Goal: Task Accomplishment & Management: Use online tool/utility

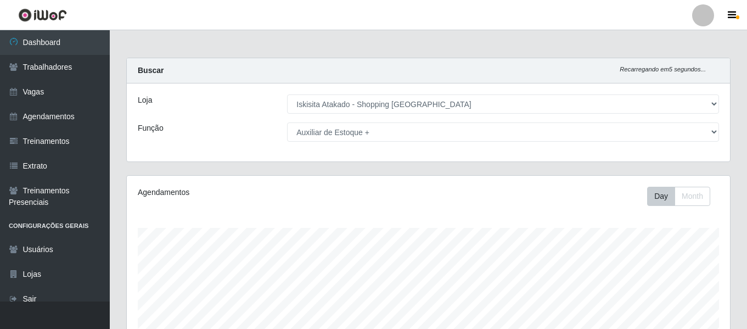
select select "424"
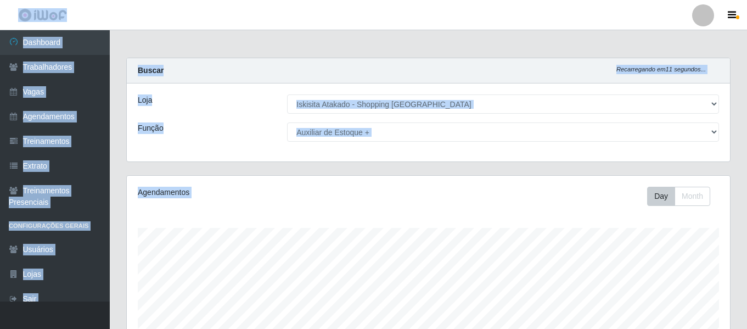
click at [715, 131] on select "[Selecione...] Auxiliar de Estacionamento Auxiliar de Estacionamento + Auxiliar…" at bounding box center [503, 131] width 432 height 19
click at [287, 122] on select "[Selecione...] Auxiliar de Estacionamento Auxiliar de Estacionamento + Auxiliar…" at bounding box center [503, 131] width 432 height 19
drag, startPoint x: 711, startPoint y: 123, endPoint x: 415, endPoint y: 40, distance: 307.7
click at [415, 40] on main "Carregando... Buscar Recarregando em 7 segundos... Loja [Selecione...] Iskisita…" at bounding box center [428, 296] width 637 height 533
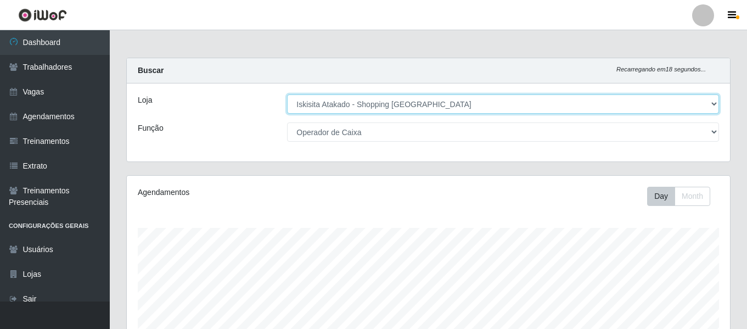
click at [712, 101] on select "[Selecione...] [GEOGRAPHIC_DATA] - Shopping [GEOGRAPHIC_DATA]" at bounding box center [503, 103] width 432 height 19
click at [713, 101] on select "[Selecione...] [GEOGRAPHIC_DATA] - Shopping [GEOGRAPHIC_DATA]" at bounding box center [503, 103] width 432 height 19
click at [714, 104] on select "[Selecione...] [GEOGRAPHIC_DATA] - Shopping [GEOGRAPHIC_DATA]" at bounding box center [503, 103] width 432 height 19
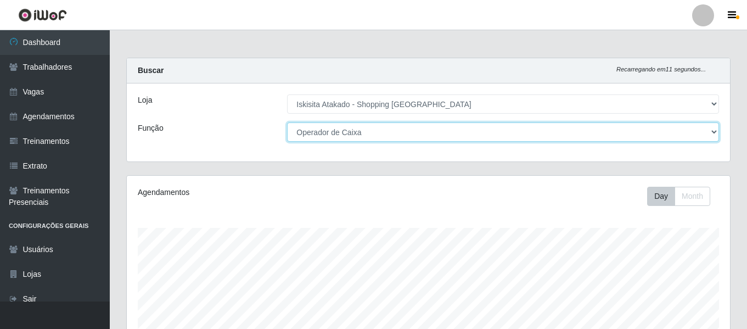
click at [713, 131] on select "[Selecione...] Auxiliar de Estacionamento Auxiliar de Estacionamento + Auxiliar…" at bounding box center [503, 131] width 432 height 19
click at [287, 122] on select "[Selecione...] Auxiliar de Estacionamento Auxiliar de Estacionamento + Auxiliar…" at bounding box center [503, 131] width 432 height 19
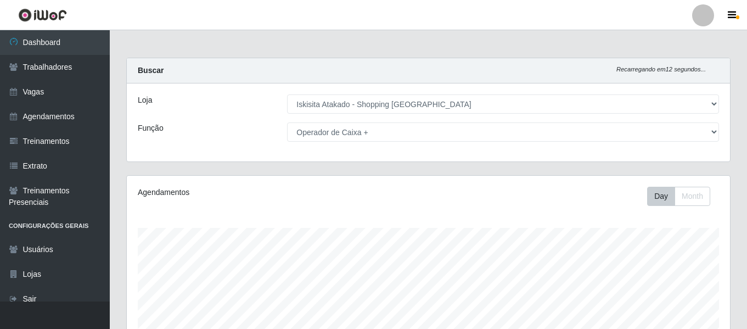
click at [395, 53] on main "Carregando... Buscar Recarregando em 12 segundos... Loja [Selecione...] Iskisit…" at bounding box center [428, 268] width 637 height 476
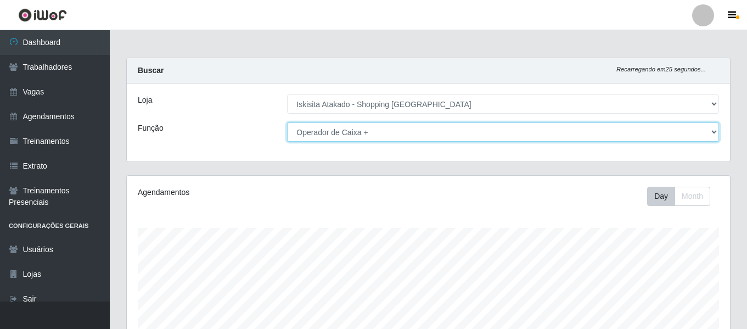
click at [714, 133] on select "[Selecione...] Auxiliar de Estacionamento Auxiliar de Estacionamento + Auxiliar…" at bounding box center [503, 131] width 432 height 19
click at [287, 122] on select "[Selecione...] Auxiliar de Estacionamento Auxiliar de Estacionamento + Auxiliar…" at bounding box center [503, 131] width 432 height 19
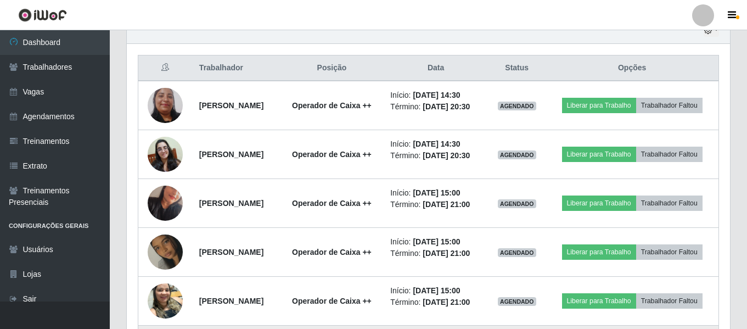
scroll to position [384, 0]
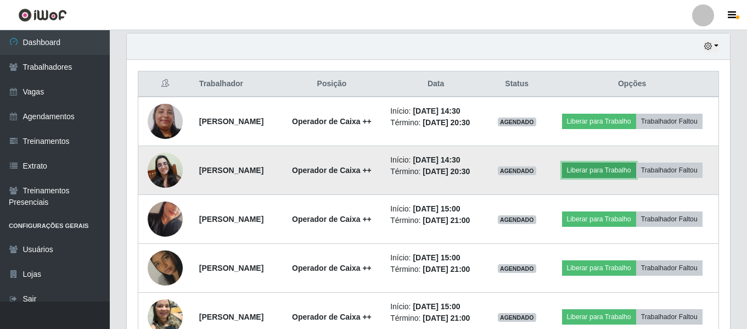
click at [636, 173] on button "Liberar para Trabalho" at bounding box center [599, 169] width 74 height 15
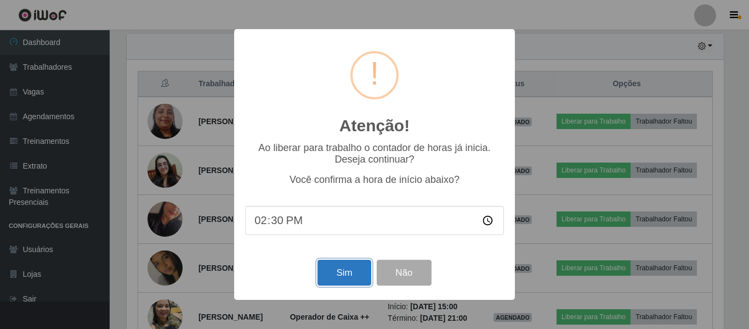
click at [344, 275] on button "Sim" at bounding box center [344, 272] width 53 height 26
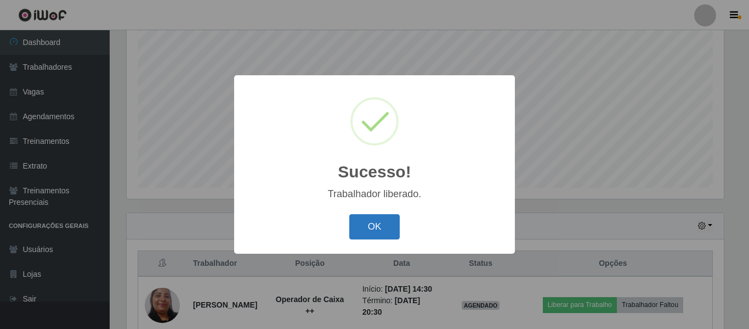
click at [373, 225] on button "OK" at bounding box center [374, 227] width 51 height 26
click at [373, 225] on div "Sucesso! × Trabalhador liberado. OK Cancel" at bounding box center [374, 164] width 281 height 178
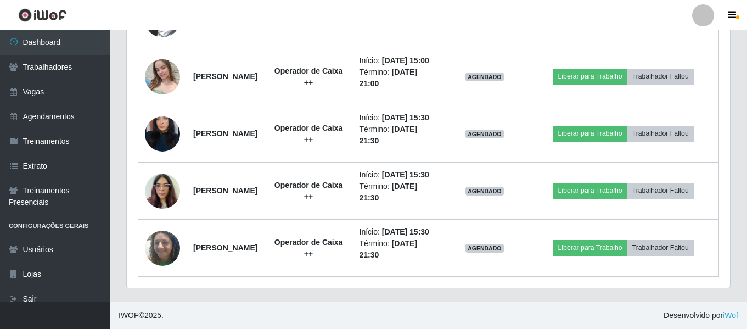
scroll to position [890, 0]
drag, startPoint x: 745, startPoint y: 292, endPoint x: 748, endPoint y: 281, distance: 10.7
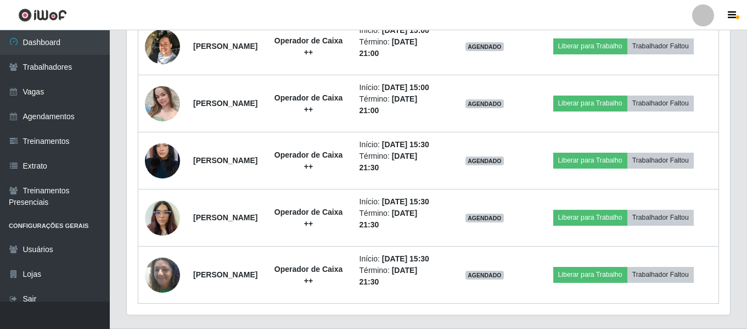
scroll to position [734, 0]
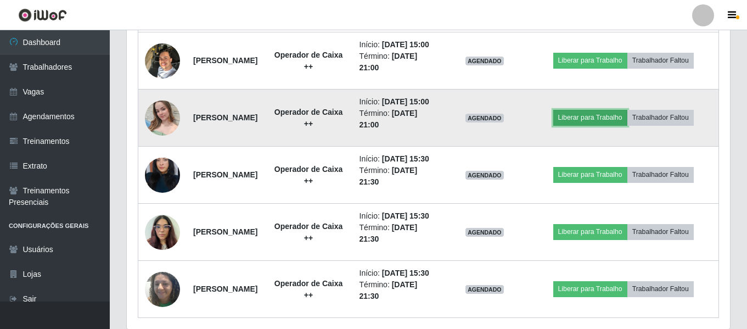
click at [606, 125] on button "Liberar para Trabalho" at bounding box center [590, 117] width 74 height 15
click at [594, 125] on button "Liberar para Trabalho" at bounding box center [590, 117] width 74 height 15
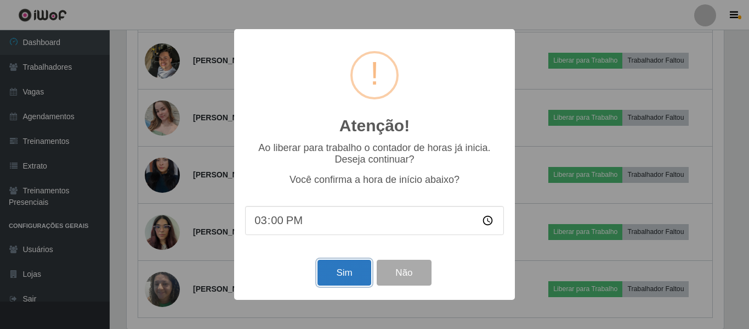
click at [359, 281] on button "Sim" at bounding box center [344, 272] width 53 height 26
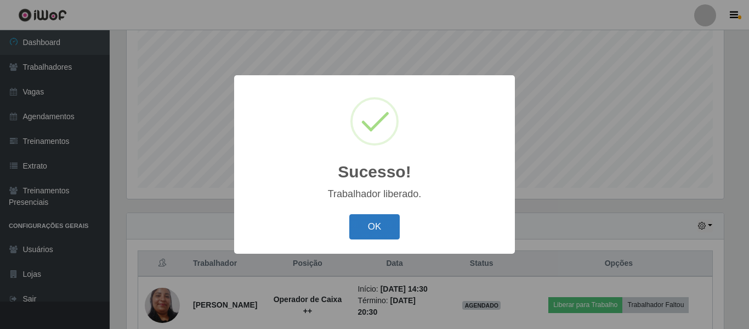
click at [386, 226] on button "OK" at bounding box center [374, 227] width 51 height 26
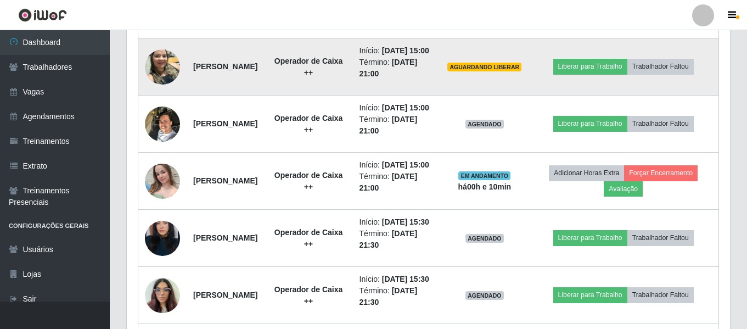
scroll to position [616, 0]
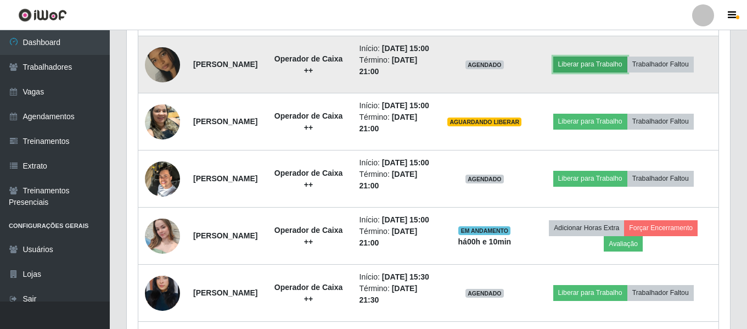
click at [594, 72] on button "Liberar para Trabalho" at bounding box center [590, 63] width 74 height 15
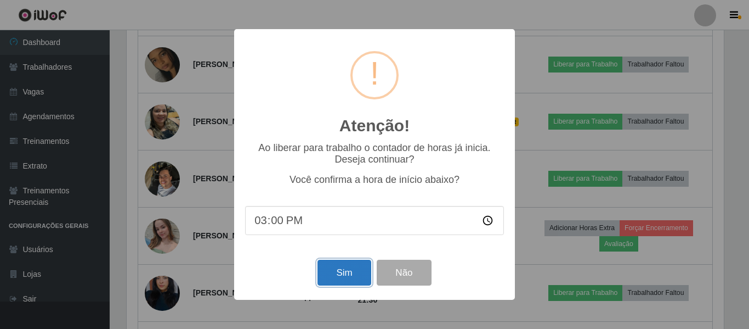
click at [347, 279] on button "Sim" at bounding box center [344, 272] width 53 height 26
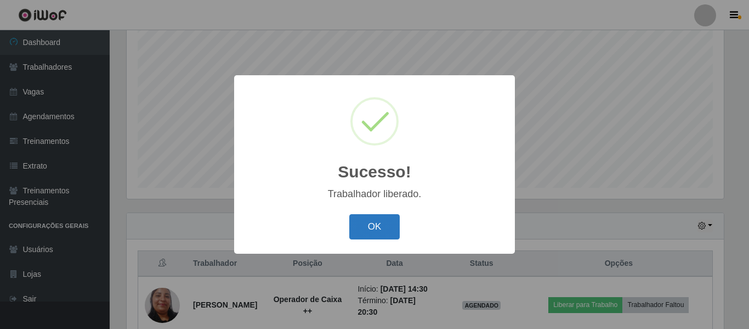
click at [361, 234] on button "OK" at bounding box center [374, 227] width 51 height 26
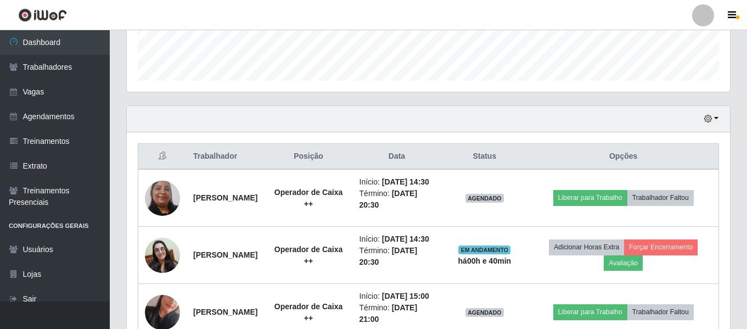
scroll to position [0, 0]
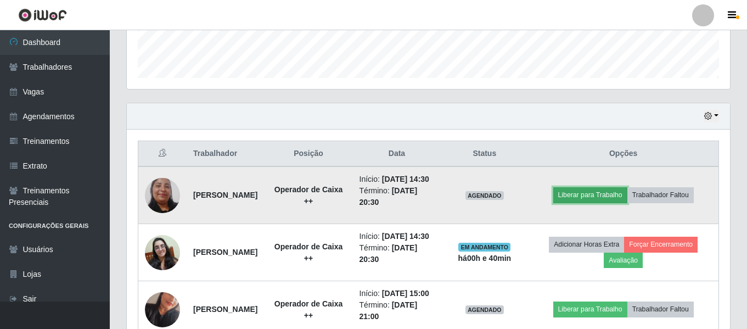
click at [589, 202] on button "Liberar para Trabalho" at bounding box center [590, 194] width 74 height 15
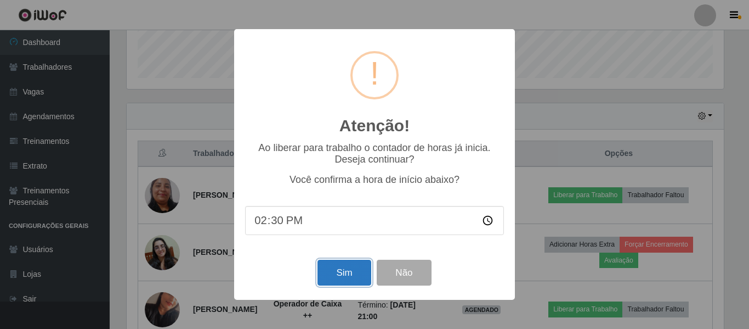
click at [349, 272] on button "Sim" at bounding box center [344, 272] width 53 height 26
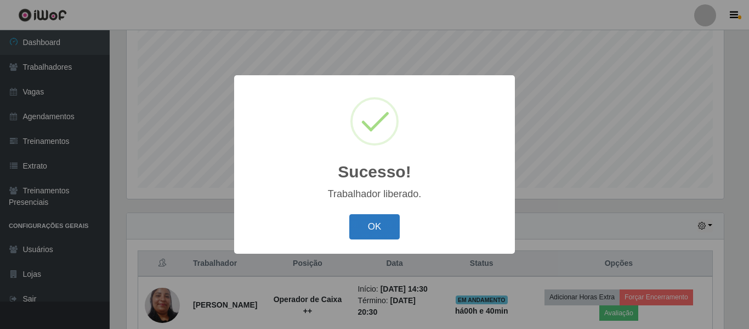
click at [369, 235] on button "OK" at bounding box center [374, 227] width 51 height 26
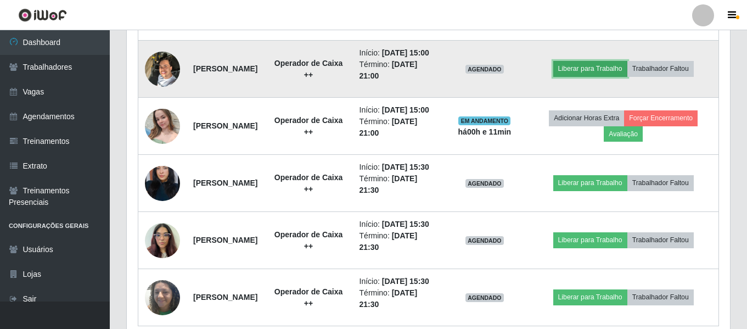
click at [587, 76] on button "Liberar para Trabalho" at bounding box center [590, 68] width 74 height 15
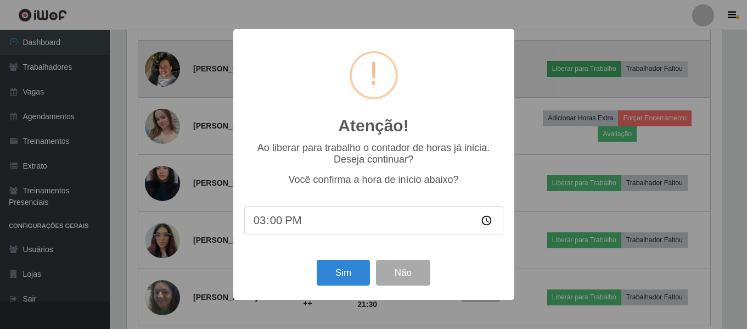
scroll to position [228, 597]
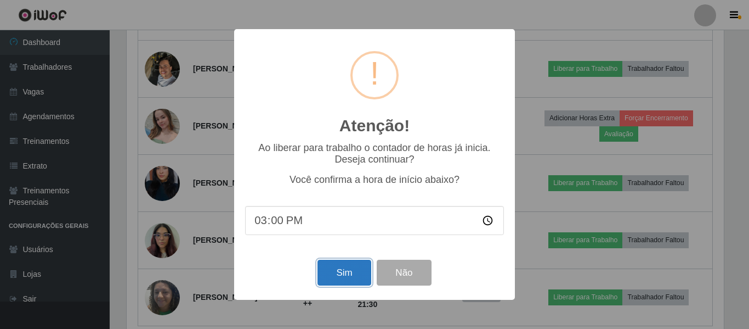
click at [334, 271] on button "Sim" at bounding box center [344, 272] width 53 height 26
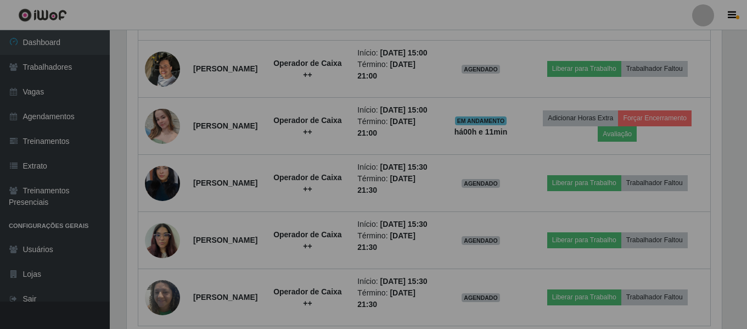
scroll to position [228, 603]
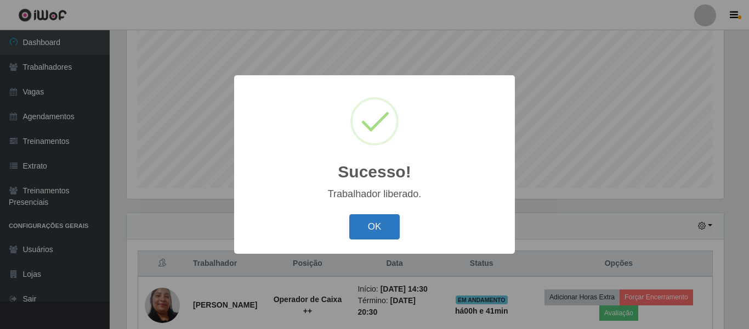
click at [370, 240] on button "OK" at bounding box center [374, 227] width 51 height 26
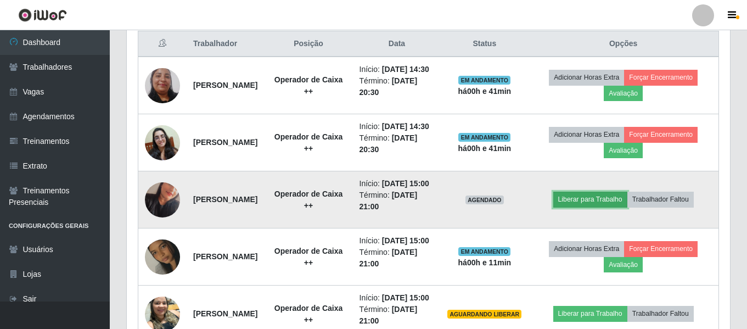
click at [580, 207] on button "Liberar para Trabalho" at bounding box center [590, 198] width 74 height 15
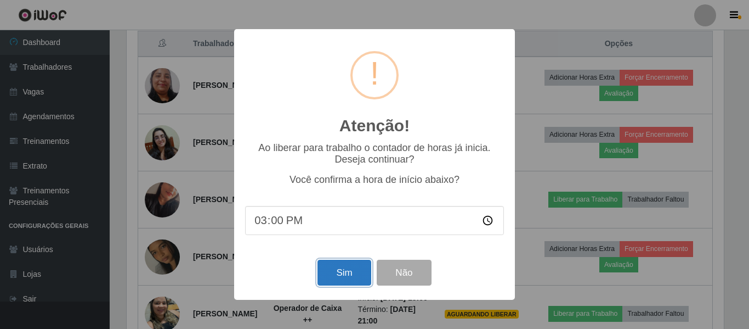
click at [347, 275] on button "Sim" at bounding box center [344, 272] width 53 height 26
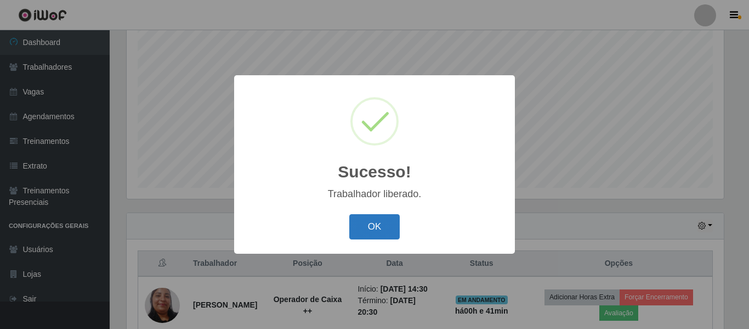
click at [365, 231] on button "OK" at bounding box center [374, 227] width 51 height 26
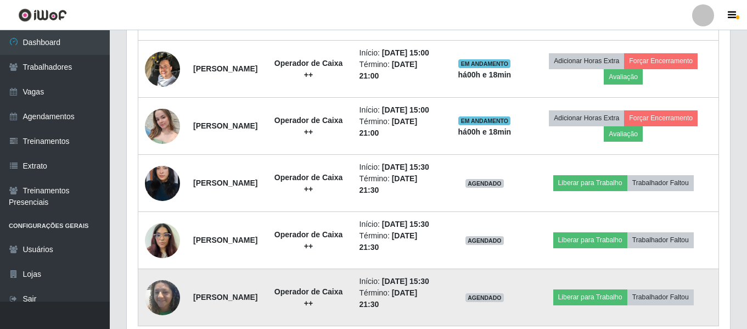
scroll to position [671, 0]
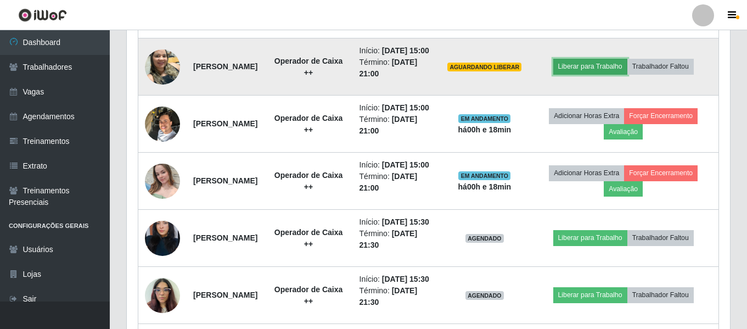
click at [597, 74] on button "Liberar para Trabalho" at bounding box center [590, 66] width 74 height 15
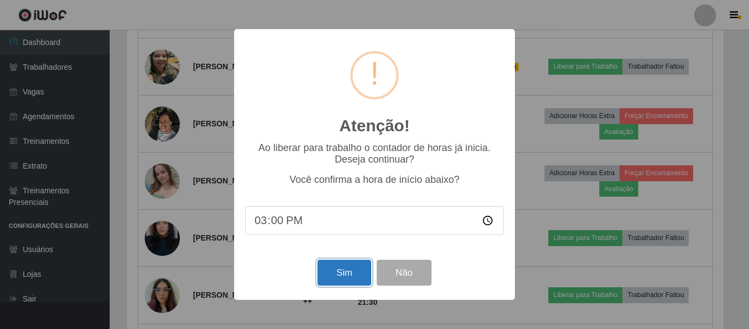
click at [351, 272] on button "Sim" at bounding box center [344, 272] width 53 height 26
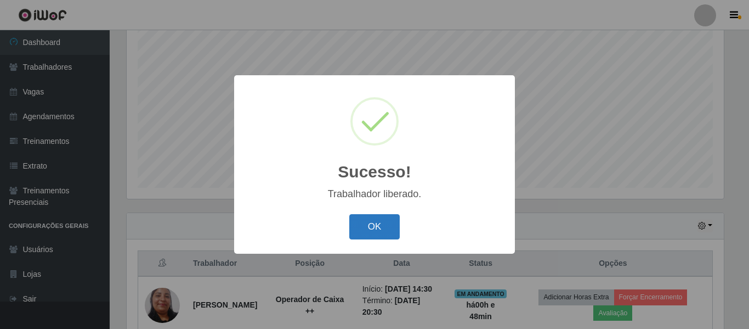
click at [371, 223] on button "OK" at bounding box center [374, 227] width 51 height 26
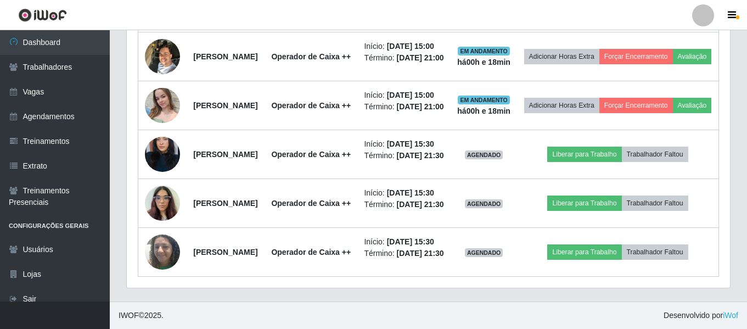
scroll to position [890, 0]
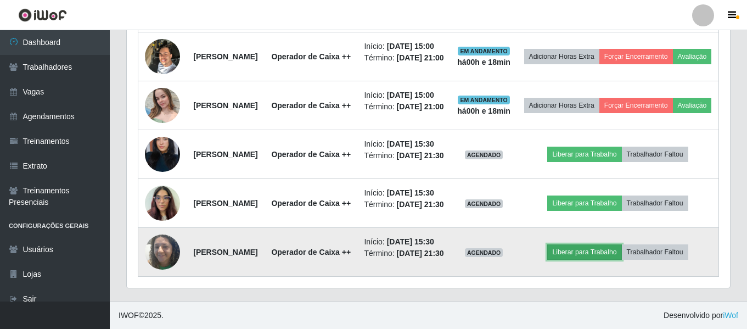
click at [593, 244] on button "Liberar para Trabalho" at bounding box center [584, 251] width 74 height 15
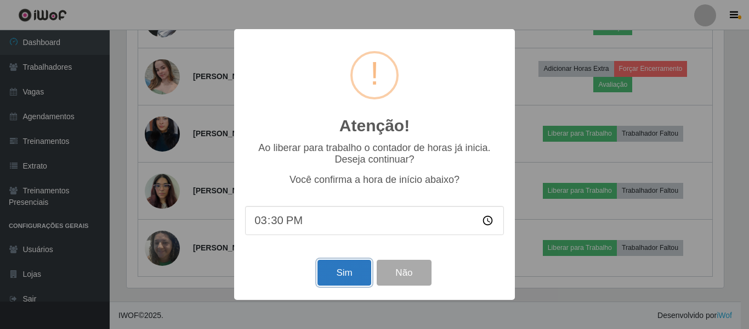
click at [352, 276] on button "Sim" at bounding box center [344, 272] width 53 height 26
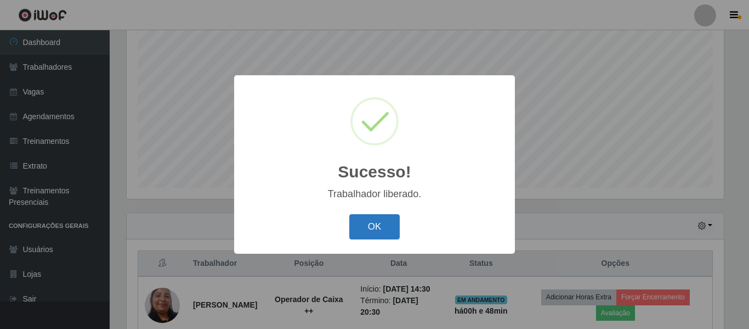
click at [363, 230] on button "OK" at bounding box center [374, 227] width 51 height 26
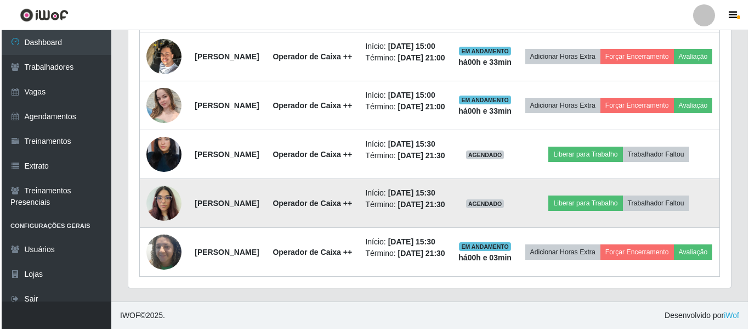
scroll to position [890, 0]
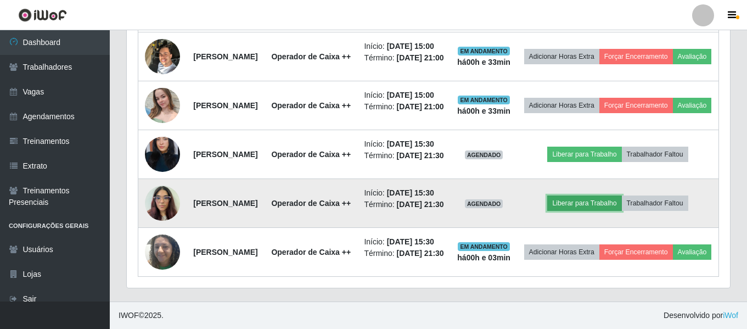
click at [587, 195] on button "Liberar para Trabalho" at bounding box center [584, 202] width 74 height 15
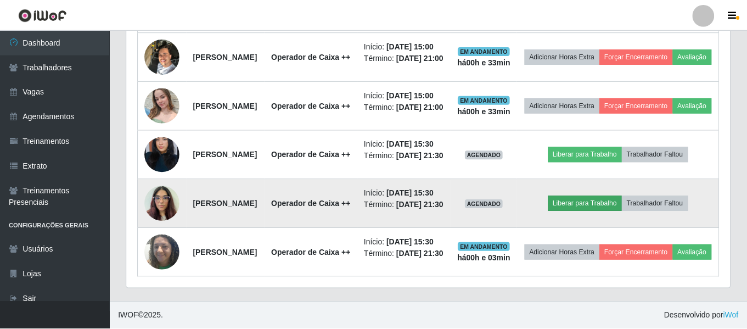
scroll to position [228, 597]
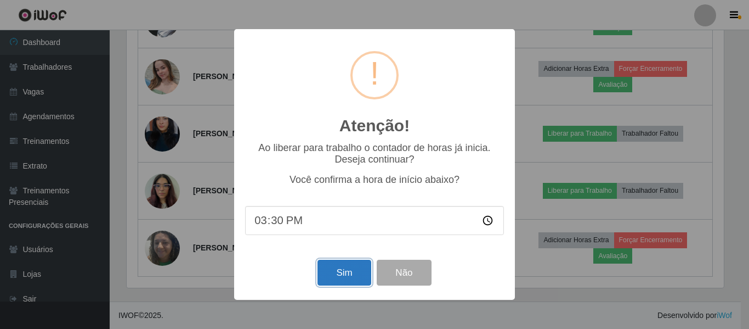
click at [348, 274] on button "Sim" at bounding box center [344, 272] width 53 height 26
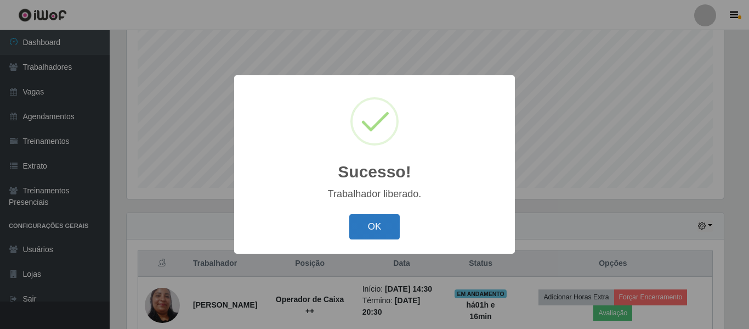
click at [387, 231] on button "OK" at bounding box center [374, 227] width 51 height 26
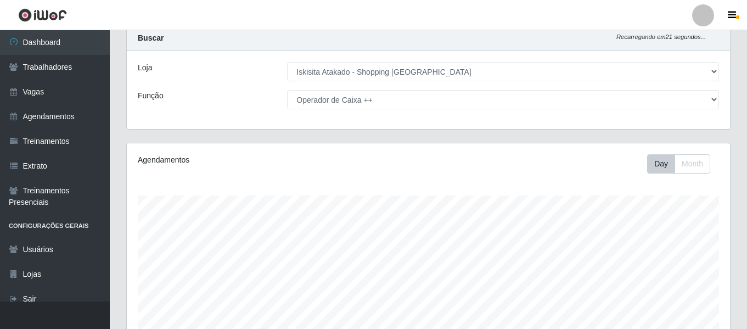
scroll to position [0, 0]
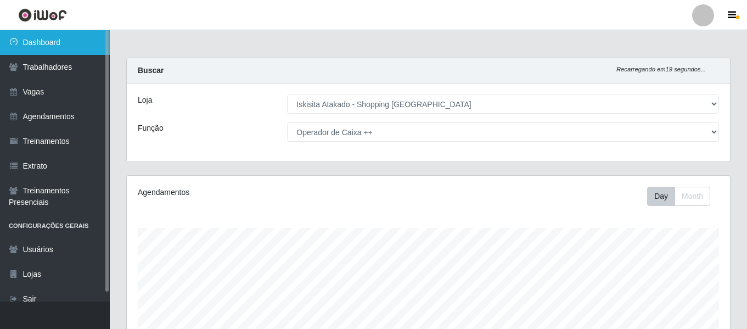
click at [51, 47] on link "Dashboard" at bounding box center [55, 42] width 110 height 25
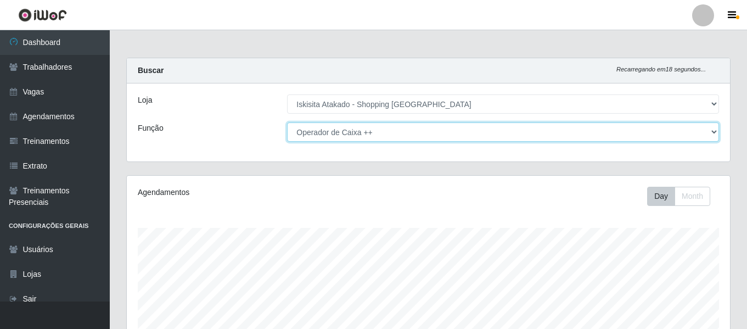
click at [429, 139] on select "[Selecione...] Auxiliar de Estacionamento Auxiliar de Estacionamento + Auxiliar…" at bounding box center [503, 131] width 432 height 19
click at [287, 122] on select "[Selecione...] Auxiliar de Estacionamento Auxiliar de Estacionamento + Auxiliar…" at bounding box center [503, 131] width 432 height 19
click at [406, 129] on select "[Selecione...] Auxiliar de Estacionamento Auxiliar de Estacionamento + Auxiliar…" at bounding box center [503, 131] width 432 height 19
select select "75"
click at [287, 122] on select "[Selecione...] Auxiliar de Estacionamento Auxiliar de Estacionamento + Auxiliar…" at bounding box center [503, 131] width 432 height 19
